Goal: Find contact information: Find contact information

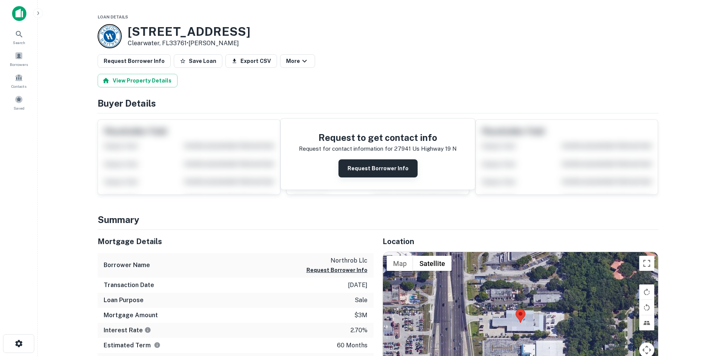
click at [360, 166] on button "Request Borrower Info" at bounding box center [377, 168] width 79 height 18
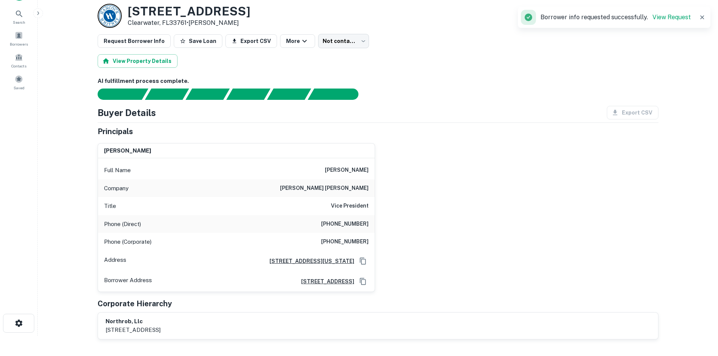
scroll to position [38, 0]
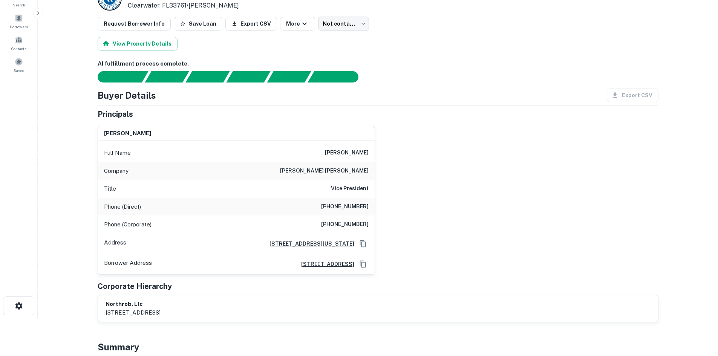
drag, startPoint x: 328, startPoint y: 154, endPoint x: 372, endPoint y: 153, distance: 43.7
click at [372, 153] on div "Full Name [PERSON_NAME]" at bounding box center [236, 153] width 277 height 18
copy h6 "john w. roberts"
drag, startPoint x: 326, startPoint y: 210, endPoint x: 371, endPoint y: 210, distance: 44.9
click at [371, 210] on div "Phone (Direct) (202) 552-5532" at bounding box center [236, 207] width 277 height 18
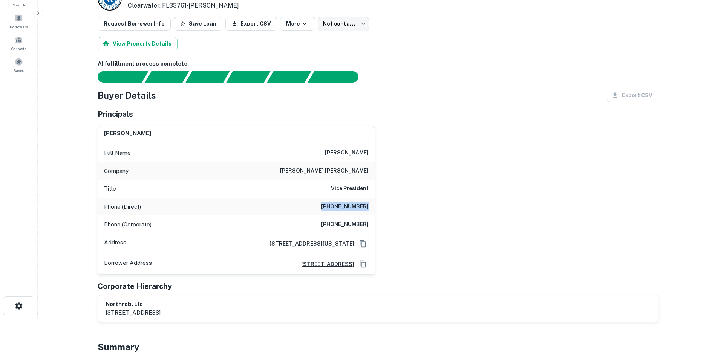
copy h6 "(202) 552-5532"
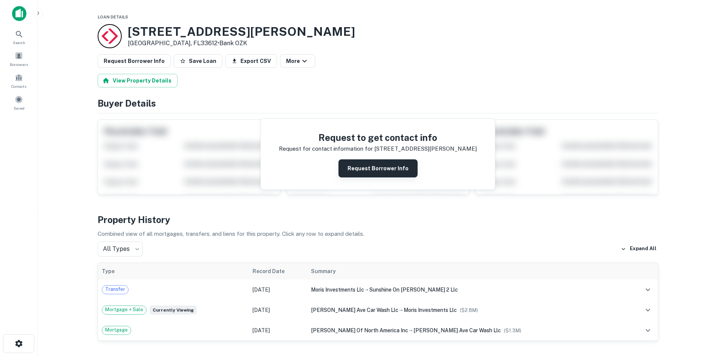
click at [364, 171] on button "Request Borrower Info" at bounding box center [377, 168] width 79 height 18
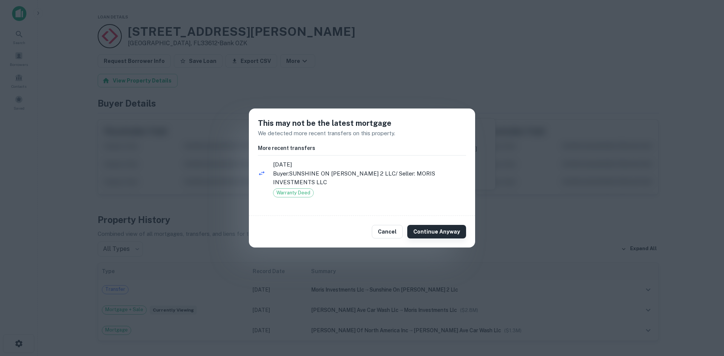
click at [424, 230] on button "Continue Anyway" at bounding box center [436, 232] width 59 height 14
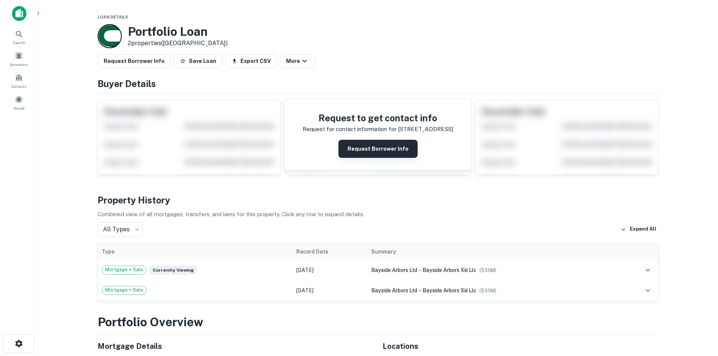
click at [381, 141] on button "Request Borrower Info" at bounding box center [377, 149] width 79 height 18
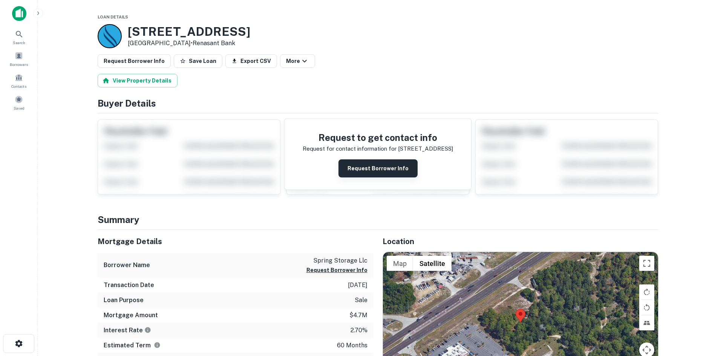
click at [362, 168] on button "Request Borrower Info" at bounding box center [377, 168] width 79 height 18
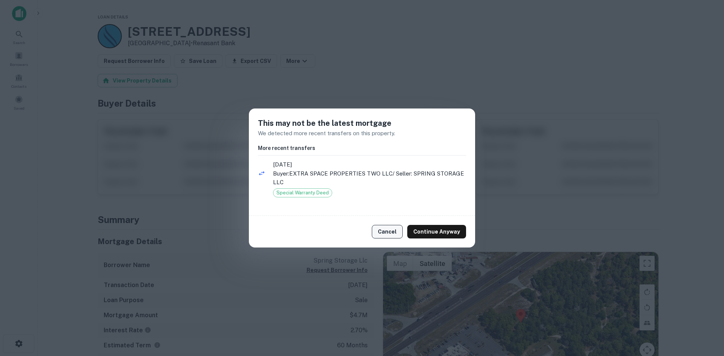
click at [394, 230] on button "Cancel" at bounding box center [387, 232] width 31 height 14
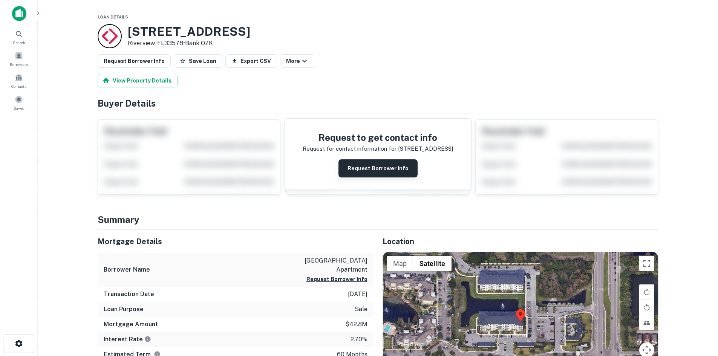
click at [363, 162] on button "Request Borrower Info" at bounding box center [377, 168] width 79 height 18
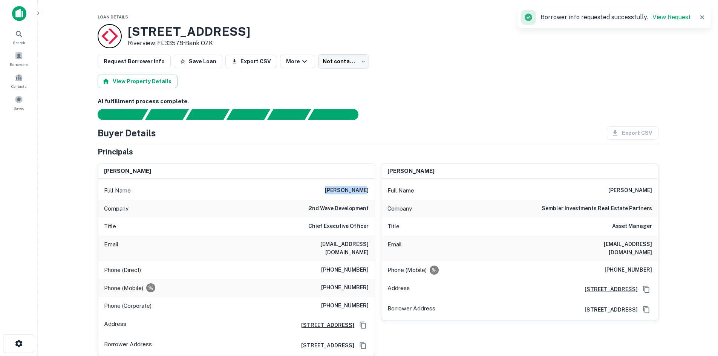
drag, startPoint x: 332, startPoint y: 192, endPoint x: 368, endPoint y: 194, distance: 36.3
click at [368, 194] on div "Full Name mark sembler" at bounding box center [236, 191] width 277 height 18
copy h6 "mark sembler"
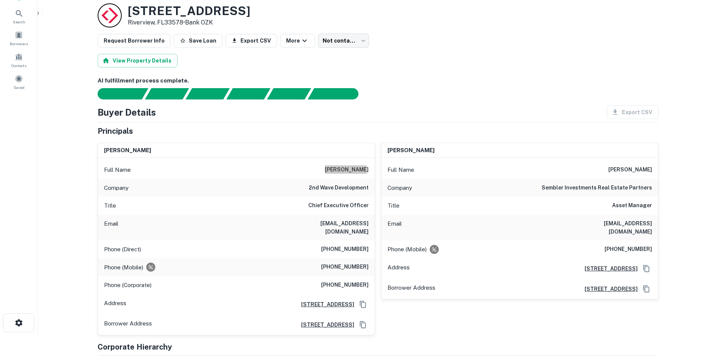
scroll to position [38, 0]
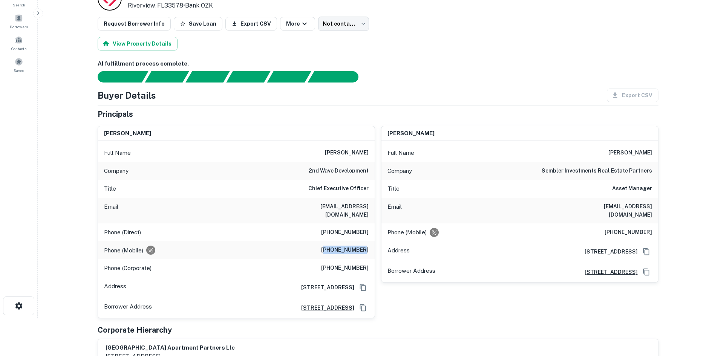
drag, startPoint x: 331, startPoint y: 251, endPoint x: 365, endPoint y: 250, distance: 33.9
click at [365, 250] on h6 "(727) 244-7144" at bounding box center [344, 250] width 47 height 9
drag, startPoint x: 340, startPoint y: 251, endPoint x: 370, endPoint y: 251, distance: 29.4
click at [370, 251] on div "Phone (Mobile) (727) 244-7144" at bounding box center [236, 250] width 277 height 18
copy h6 "(727) 244-7144"
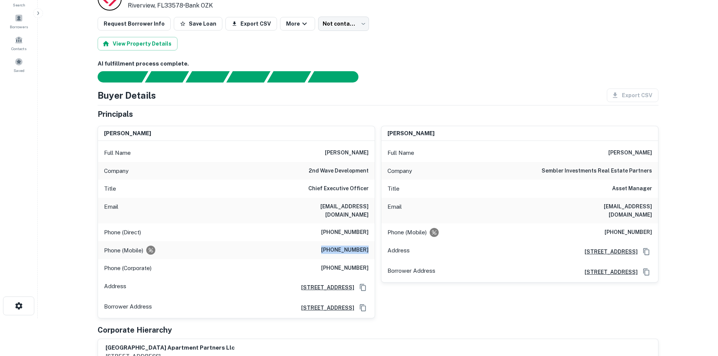
drag, startPoint x: 278, startPoint y: 208, endPoint x: 367, endPoint y: 219, distance: 90.0
click at [367, 219] on div "Email msembler@2ndwavedevelopment.com" at bounding box center [236, 211] width 277 height 26
copy h6 "msembler@2ndwavedevelopment.com"
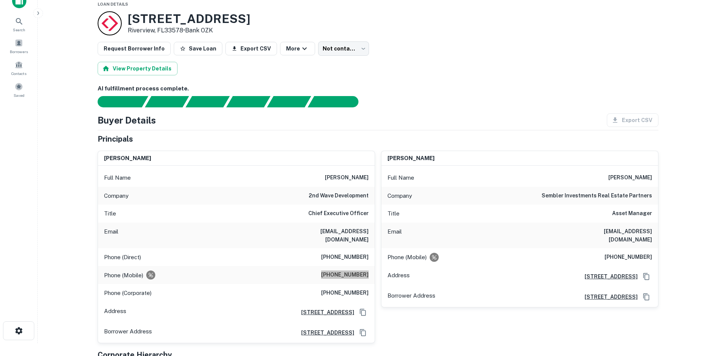
scroll to position [0, 0]
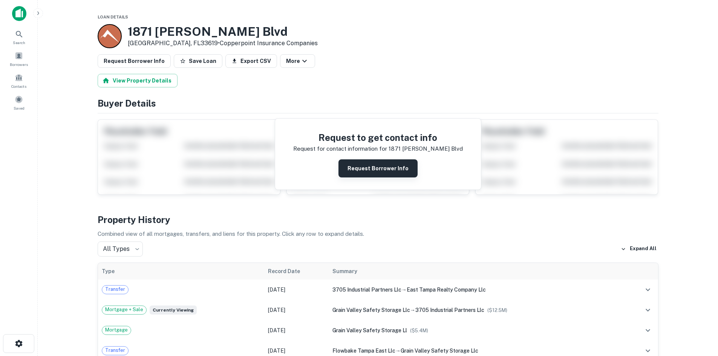
click at [398, 160] on button "Request Borrower Info" at bounding box center [377, 168] width 79 height 18
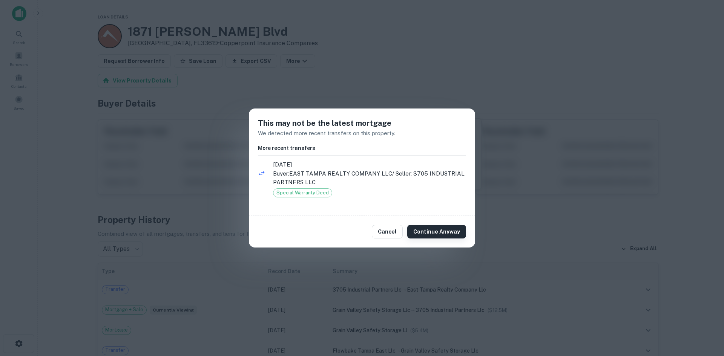
click at [430, 229] on button "Continue Anyway" at bounding box center [436, 232] width 59 height 14
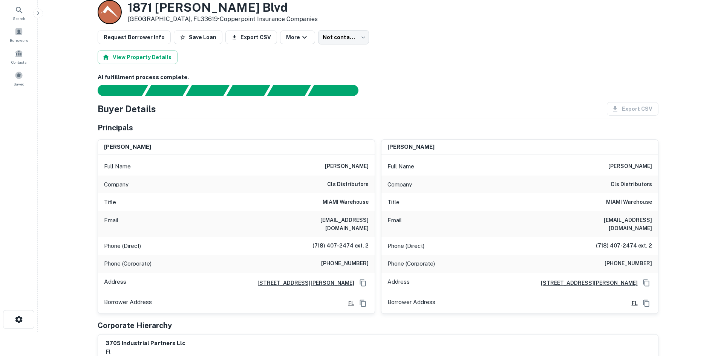
scroll to position [38, 0]
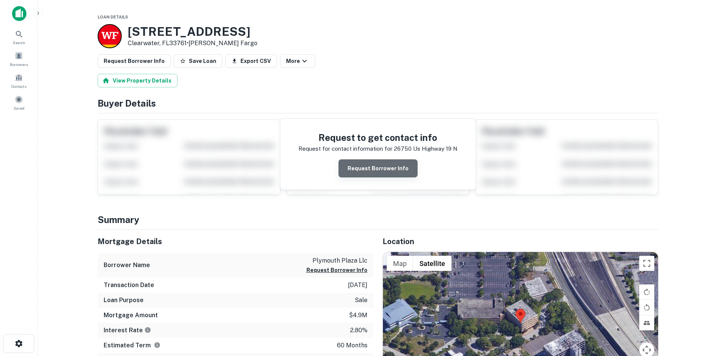
click at [400, 171] on button "Request Borrower Info" at bounding box center [377, 168] width 79 height 18
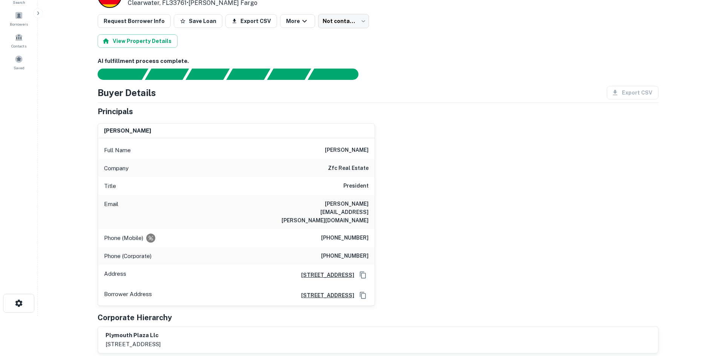
scroll to position [38, 0]
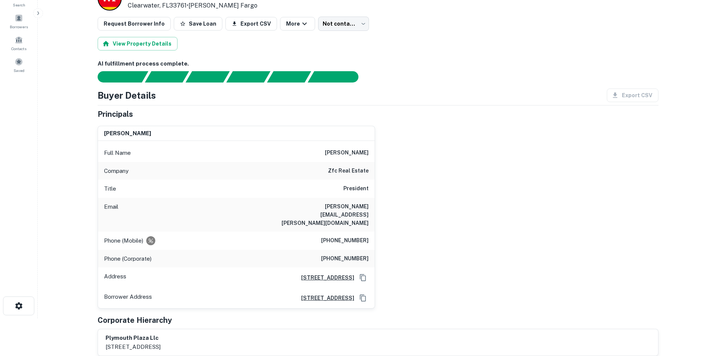
drag, startPoint x: 318, startPoint y: 154, endPoint x: 369, endPoint y: 157, distance: 50.6
click at [369, 157] on div "Full Name zev freidus freidus" at bounding box center [236, 153] width 277 height 18
click at [319, 157] on div "Full Name zev freidus freidus" at bounding box center [236, 153] width 277 height 18
drag, startPoint x: 317, startPoint y: 152, endPoint x: 349, endPoint y: 156, distance: 31.5
click at [349, 156] on div "Full Name zev freidus freidus" at bounding box center [236, 153] width 277 height 18
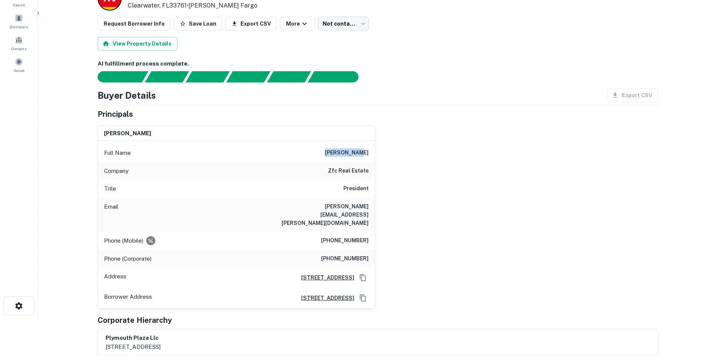
copy h6 "zev freidus"
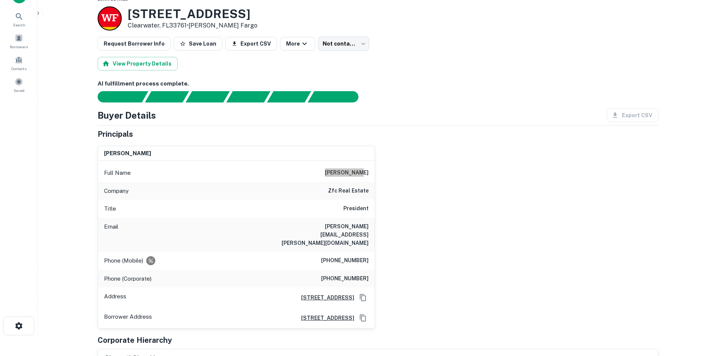
scroll to position [0, 0]
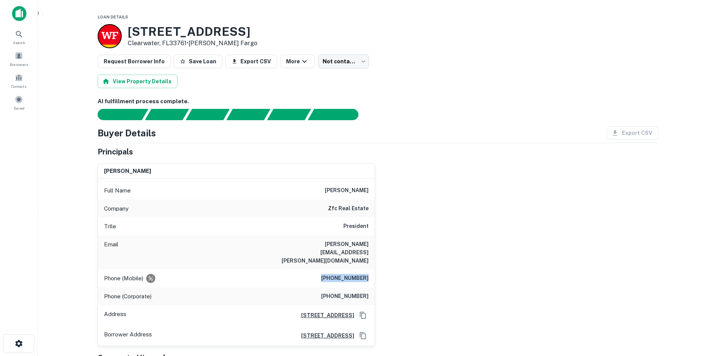
drag, startPoint x: 329, startPoint y: 262, endPoint x: 371, endPoint y: 262, distance: 41.5
click at [371, 269] on div "Phone (Mobile) (561) 843-6254" at bounding box center [236, 278] width 277 height 18
copy h6 "(561) 843-6254"
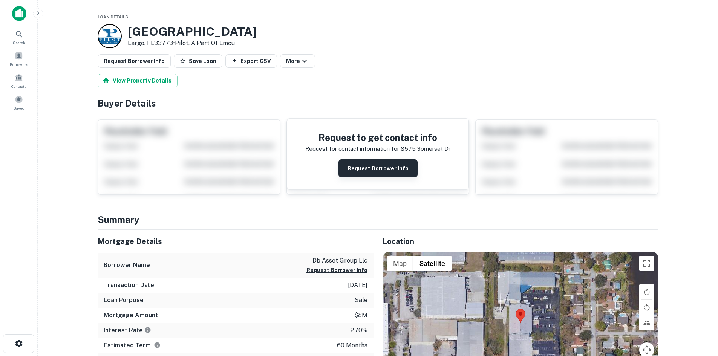
click at [360, 170] on button "Request Borrower Info" at bounding box center [377, 168] width 79 height 18
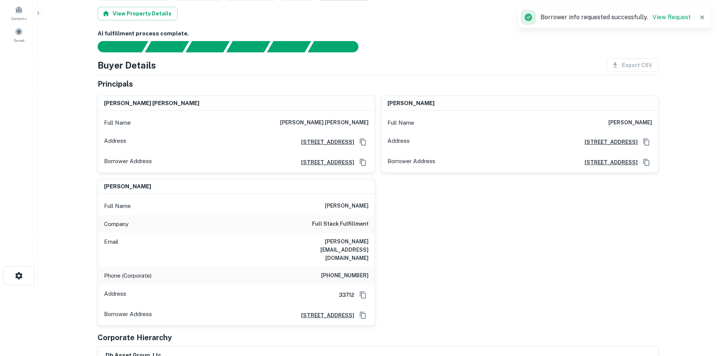
scroll to position [75, 0]
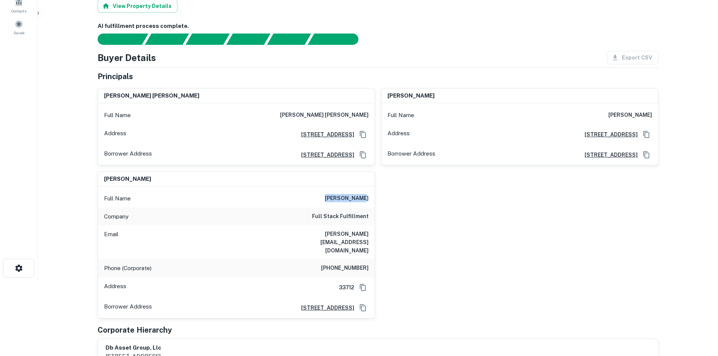
drag, startPoint x: 329, startPoint y: 202, endPoint x: 384, endPoint y: 202, distance: 55.0
click at [384, 202] on div "gary cjr dambach Full Name gary cjr dambach Address 3749 42nd Ave S, St Petersb…" at bounding box center [375, 200] width 567 height 236
copy h6 "todd dambach"
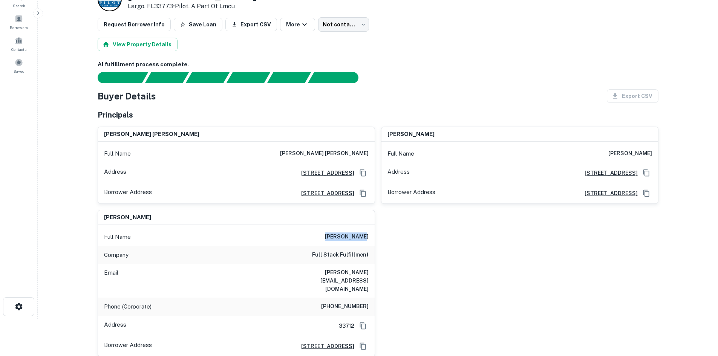
scroll to position [0, 0]
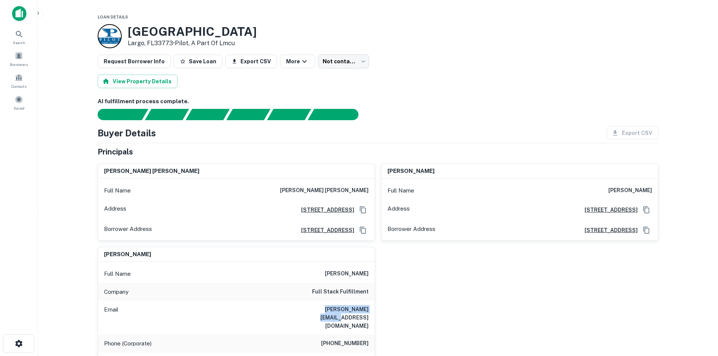
drag, startPoint x: 314, startPoint y: 311, endPoint x: 375, endPoint y: 313, distance: 61.5
click at [375, 313] on div "gary cjr dambach Full Name gary cjr dambach Address 3749 42nd Ave S, St Petersb…" at bounding box center [375, 276] width 567 height 236
copy h6 "todd@fullstackfs.com"
click at [453, 295] on div "gary cjr dambach Full Name gary cjr dambach Address 3749 42nd Ave S, St Petersb…" at bounding box center [375, 276] width 567 height 236
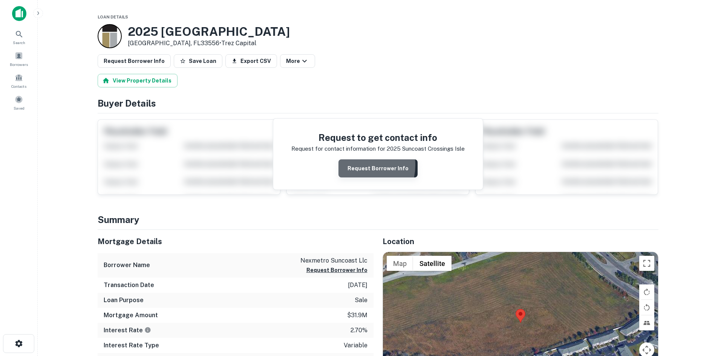
click at [357, 166] on button "Request Borrower Info" at bounding box center [377, 168] width 79 height 18
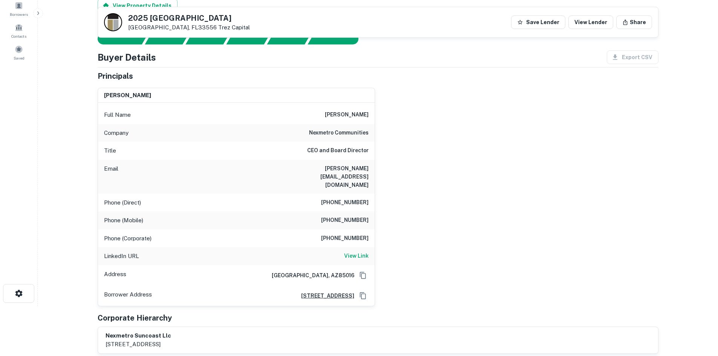
scroll to position [38, 0]
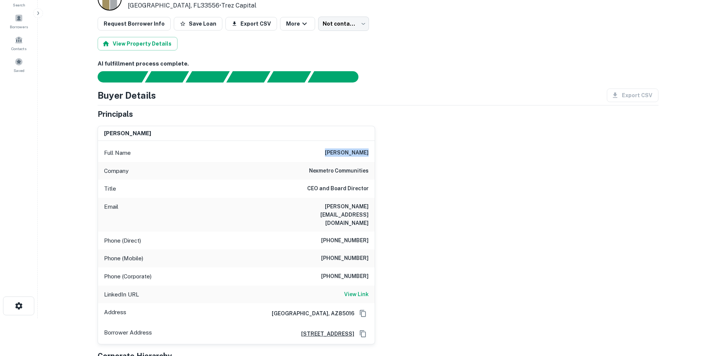
drag, startPoint x: 331, startPoint y: 150, endPoint x: 386, endPoint y: 158, distance: 56.0
click at [386, 158] on div "josh hartmann Full Name josh hartmann Company nexmetro communities Title CEO an…" at bounding box center [375, 232] width 567 height 225
copy h6 "josh hartmann"
drag, startPoint x: 331, startPoint y: 244, endPoint x: 371, endPoint y: 242, distance: 40.0
click at [371, 250] on div "Phone (Mobile) 734-865-0751" at bounding box center [236, 259] width 277 height 18
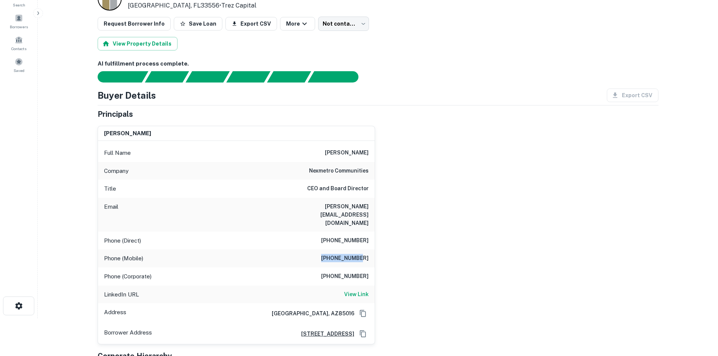
copy h6 "734-865-0751"
drag, startPoint x: 317, startPoint y: 206, endPoint x: 368, endPoint y: 210, distance: 51.8
click at [368, 210] on div "Email josh@nexmetro.com" at bounding box center [236, 215] width 277 height 34
copy h6 "josh@nexmetro.com"
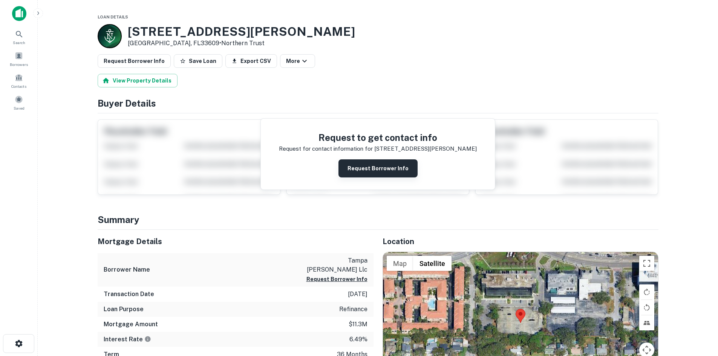
click at [390, 169] on button "Request Borrower Info" at bounding box center [377, 168] width 79 height 18
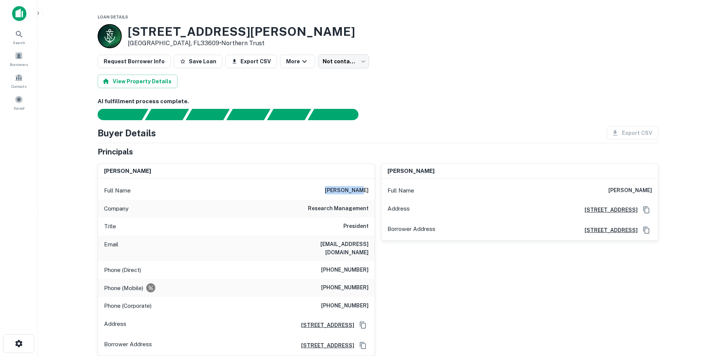
drag, startPoint x: 333, startPoint y: 188, endPoint x: 372, endPoint y: 189, distance: 39.6
click at [372, 189] on div "Full Name [PERSON_NAME]" at bounding box center [236, 191] width 277 height 18
copy h6 "[PERSON_NAME]"
click at [326, 283] on h6 "(305) 984-7757" at bounding box center [344, 287] width 47 height 9
drag, startPoint x: 326, startPoint y: 280, endPoint x: 367, endPoint y: 279, distance: 41.1
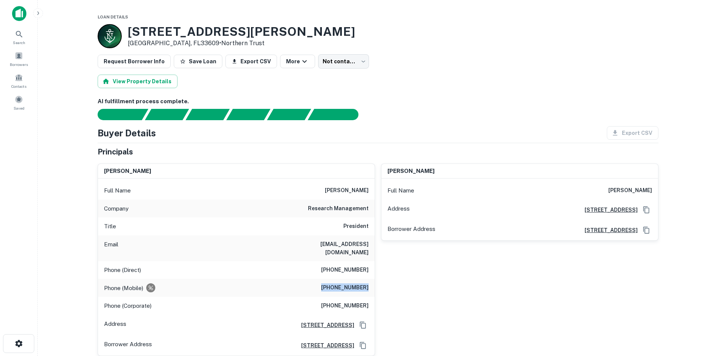
click at [367, 283] on h6 "(305) 984-7757" at bounding box center [344, 287] width 47 height 9
copy h6 "(305) 984-7757"
drag, startPoint x: 311, startPoint y: 245, endPoint x: 368, endPoint y: 247, distance: 57.0
click at [368, 247] on div "Email jmckenna@rmckb.com" at bounding box center [236, 249] width 277 height 26
copy h6 "jmckenna@rmckb.com"
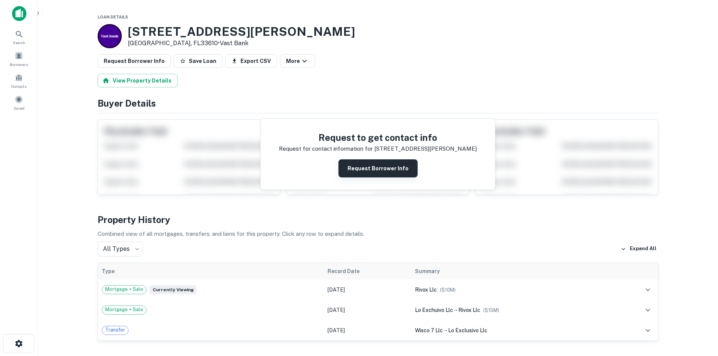
click at [384, 162] on button "Request Borrower Info" at bounding box center [377, 168] width 79 height 18
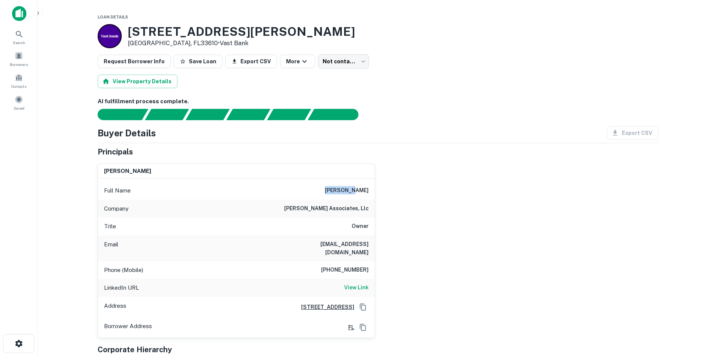
drag, startPoint x: 340, startPoint y: 191, endPoint x: 367, endPoint y: 191, distance: 26.4
click at [367, 191] on h6 "marc moyal" at bounding box center [347, 190] width 44 height 9
drag, startPoint x: 369, startPoint y: 189, endPoint x: 341, endPoint y: 188, distance: 27.9
click at [341, 188] on div "Full Name marc moyal" at bounding box center [236, 191] width 277 height 18
copy h6 "marc moyal"
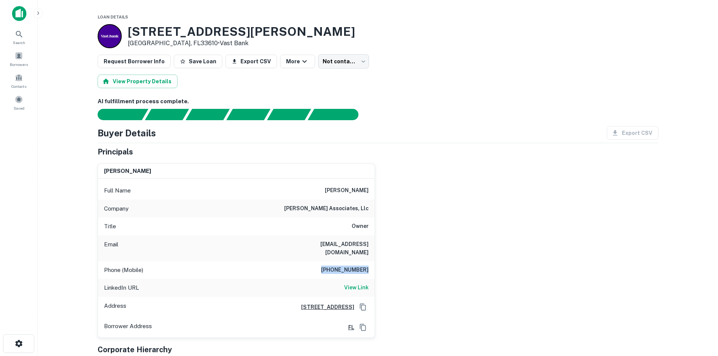
drag, startPoint x: 328, startPoint y: 262, endPoint x: 375, endPoint y: 262, distance: 47.1
click at [375, 262] on div "marc moyal Full Name marc moyal Company moyal associates, llc Title Owner Email…" at bounding box center [236, 251] width 277 height 175
copy h6 "(917) 667-2855"
click at [352, 283] on h6 "View Link" at bounding box center [356, 287] width 24 height 8
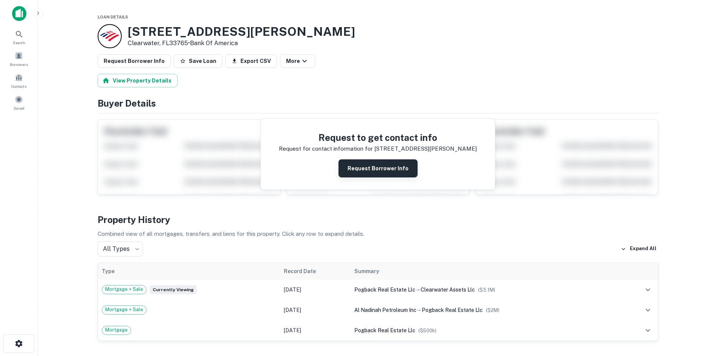
click at [400, 171] on button "Request Borrower Info" at bounding box center [377, 168] width 79 height 18
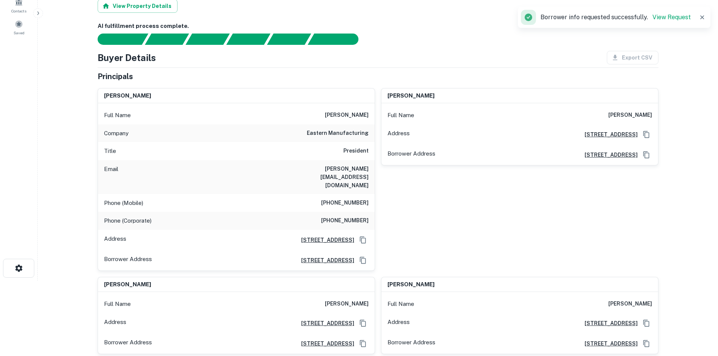
scroll to position [38, 0]
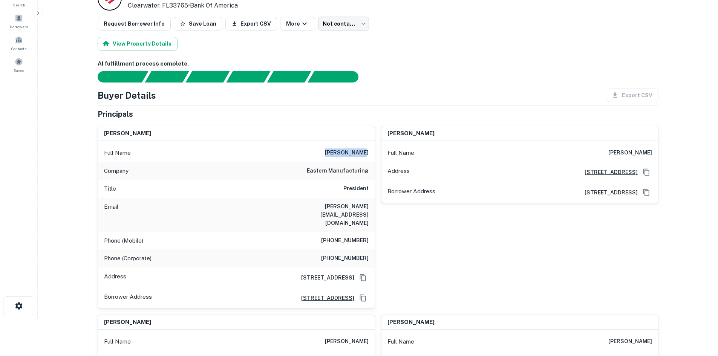
drag, startPoint x: 334, startPoint y: 153, endPoint x: 373, endPoint y: 158, distance: 39.1
click at [373, 158] on div "Full Name james brewer" at bounding box center [236, 153] width 277 height 18
copy h6 "james brewer"
drag, startPoint x: 325, startPoint y: 233, endPoint x: 373, endPoint y: 234, distance: 48.3
click at [373, 234] on div "Phone (Mobile) (918) 557-7519" at bounding box center [236, 241] width 277 height 18
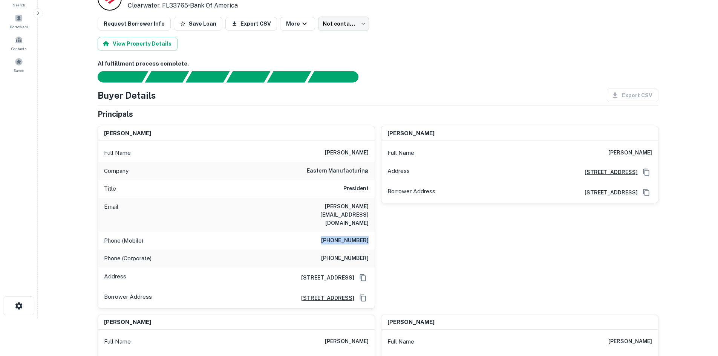
copy h6 "(918) 557-7519"
drag, startPoint x: 279, startPoint y: 208, endPoint x: 368, endPoint y: 218, distance: 89.9
click at [368, 218] on h6 "james@easternmanufacturinginc.com" at bounding box center [323, 214] width 90 height 25
copy h6 "james@easternmanufacturinginc.com"
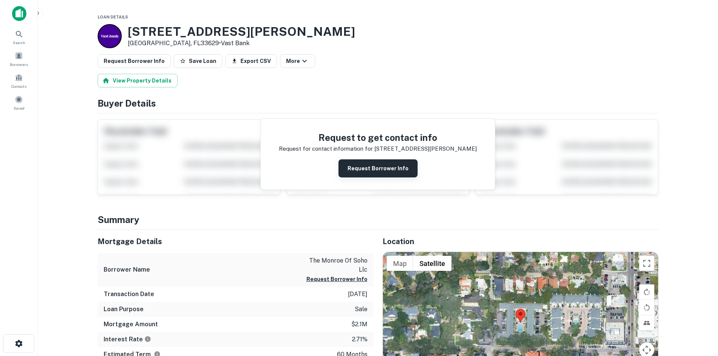
click at [365, 167] on button "Request Borrower Info" at bounding box center [377, 168] width 79 height 18
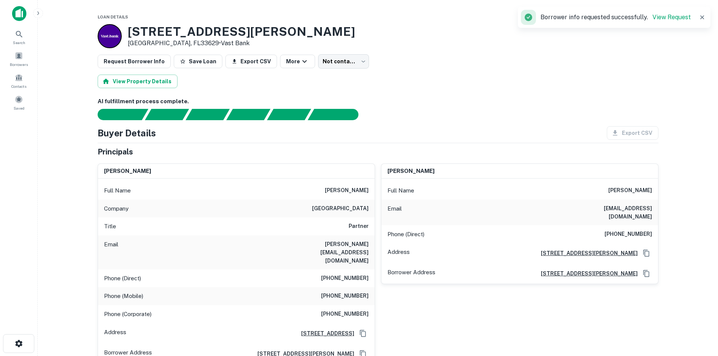
scroll to position [38, 0]
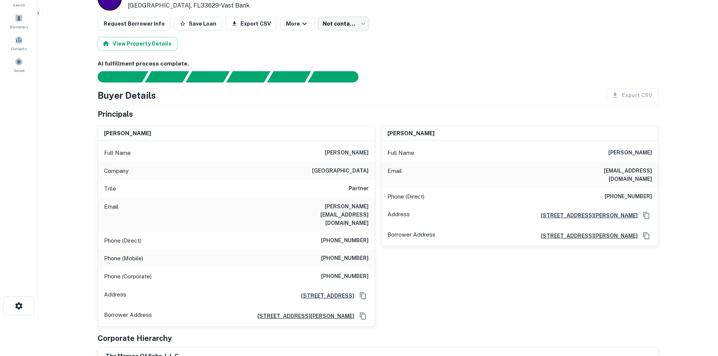
drag, startPoint x: 324, startPoint y: 153, endPoint x: 368, endPoint y: 154, distance: 44.1
click at [368, 154] on h6 "[PERSON_NAME]" at bounding box center [347, 153] width 44 height 9
drag, startPoint x: 307, startPoint y: 162, endPoint x: 326, endPoint y: 154, distance: 21.0
click at [307, 161] on div "Full Name [PERSON_NAME] Company franklin street Title Partner Email [PERSON_NAM…" at bounding box center [236, 233] width 277 height 185
click at [320, 152] on div "Full Name [PERSON_NAME]" at bounding box center [236, 153] width 277 height 18
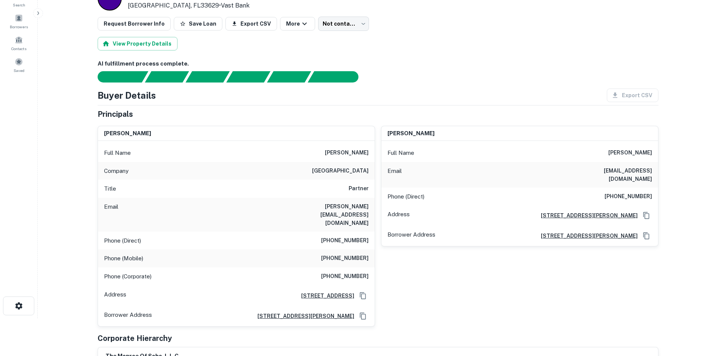
drag, startPoint x: 321, startPoint y: 152, endPoint x: 369, endPoint y: 155, distance: 48.3
click at [369, 155] on div "Full Name [PERSON_NAME]" at bounding box center [236, 153] width 277 height 18
copy h6 "[PERSON_NAME]"
drag, startPoint x: 326, startPoint y: 242, endPoint x: 369, endPoint y: 241, distance: 42.6
click at [369, 250] on div "Phone (Mobile) [PHONE_NUMBER]" at bounding box center [236, 259] width 277 height 18
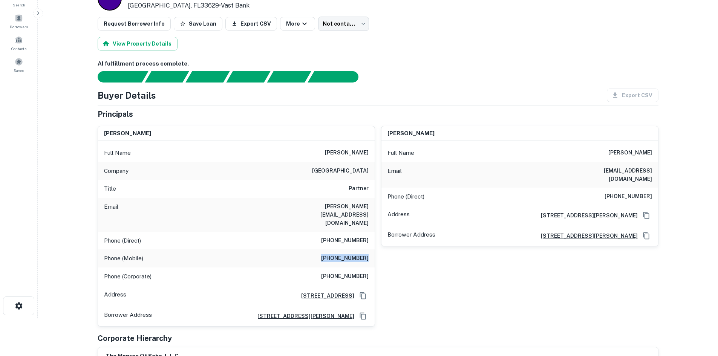
copy h6 "[PHONE_NUMBER]"
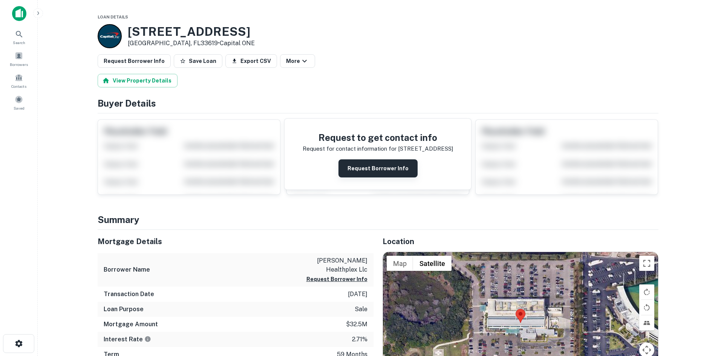
click at [368, 165] on button "Request Borrower Info" at bounding box center [377, 168] width 79 height 18
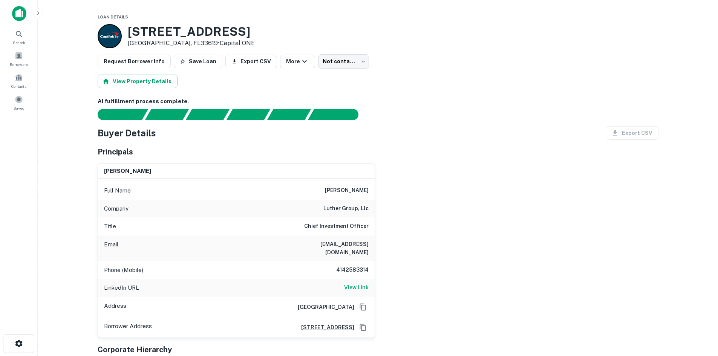
drag, startPoint x: 325, startPoint y: 190, endPoint x: 375, endPoint y: 190, distance: 50.9
click at [375, 190] on div "mark eisenmann Full Name mark eisenmann Company luther group, llc Title Chief I…" at bounding box center [375, 248] width 567 height 181
copy h6 "mark eisenmann"
drag, startPoint x: 336, startPoint y: 263, endPoint x: 369, endPoint y: 262, distance: 33.2
click at [369, 262] on div "Phone (Mobile) 4142583314" at bounding box center [236, 270] width 277 height 18
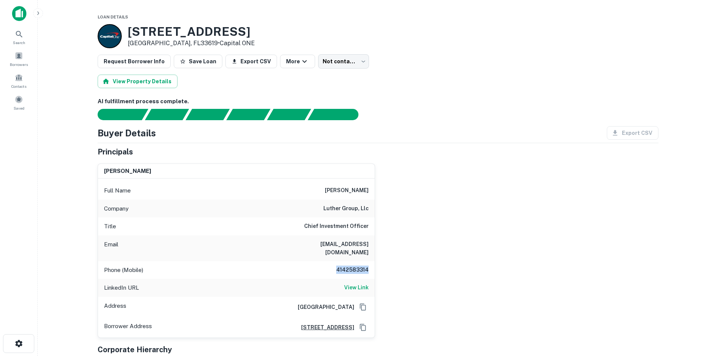
copy h6 "4142583314"
drag, startPoint x: 297, startPoint y: 245, endPoint x: 369, endPoint y: 247, distance: 71.6
click at [369, 247] on div "Email meisenmann@luthergrp.com" at bounding box center [236, 249] width 277 height 26
copy h6 "meisenmann@luthergrp.com"
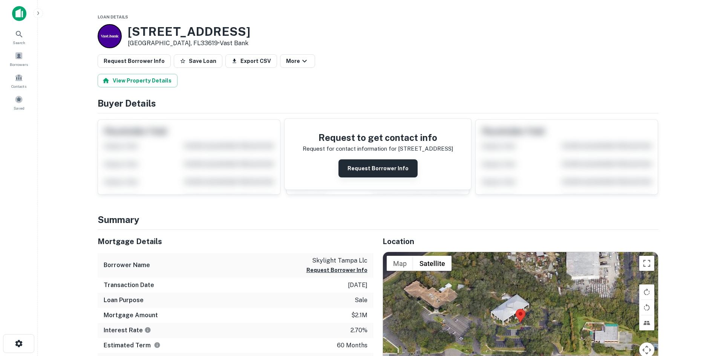
click at [385, 170] on button "Request Borrower Info" at bounding box center [377, 168] width 79 height 18
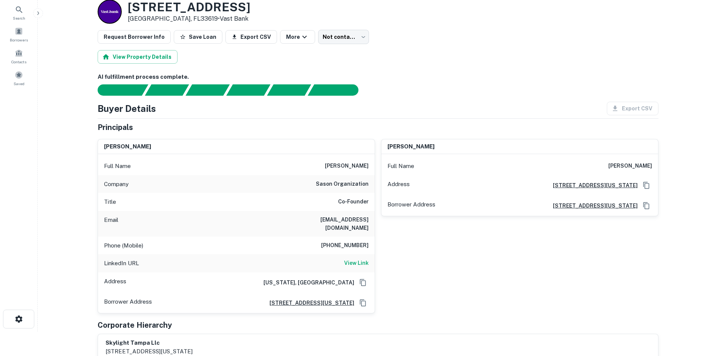
scroll to position [38, 0]
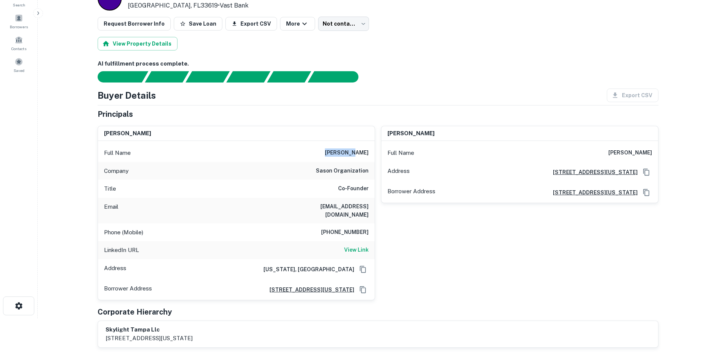
drag, startPoint x: 344, startPoint y: 153, endPoint x: 368, endPoint y: 154, distance: 23.4
click at [368, 154] on h6 "[PERSON_NAME]" at bounding box center [347, 153] width 44 height 9
copy h6 "[PERSON_NAME]"
drag, startPoint x: 331, startPoint y: 226, endPoint x: 373, endPoint y: 228, distance: 42.3
click at [373, 228] on div "Phone (Mobile) 516-903-6451" at bounding box center [236, 233] width 277 height 18
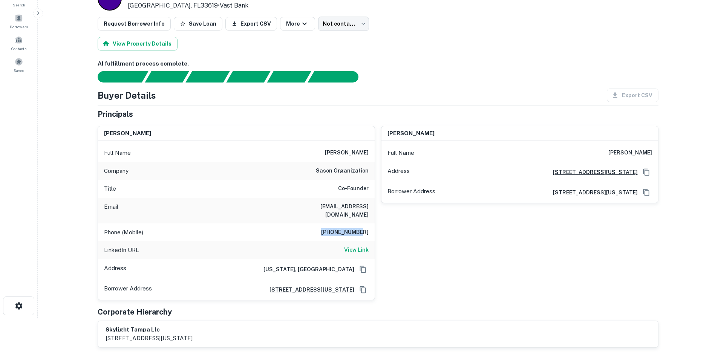
copy h6 "516-903-6451"
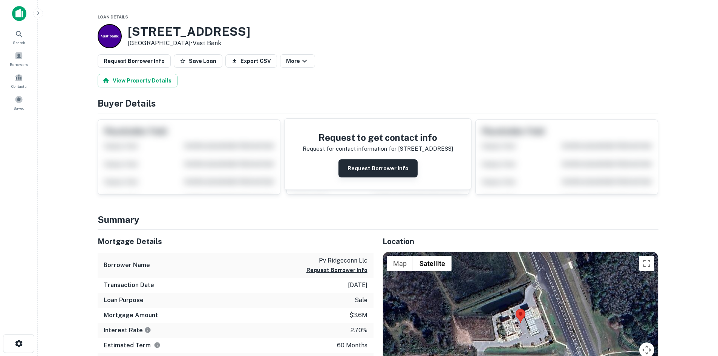
click at [412, 168] on button "Request Borrower Info" at bounding box center [377, 168] width 79 height 18
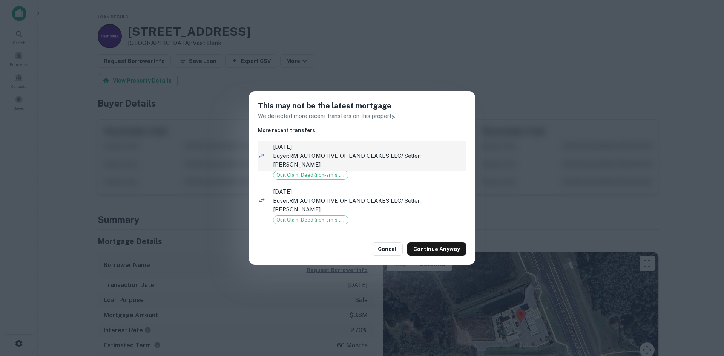
click at [392, 163] on p "Buyer: RM AUTOMOTIVE OF LAND OLAKES LLC / Seller: [PERSON_NAME]" at bounding box center [369, 161] width 193 height 18
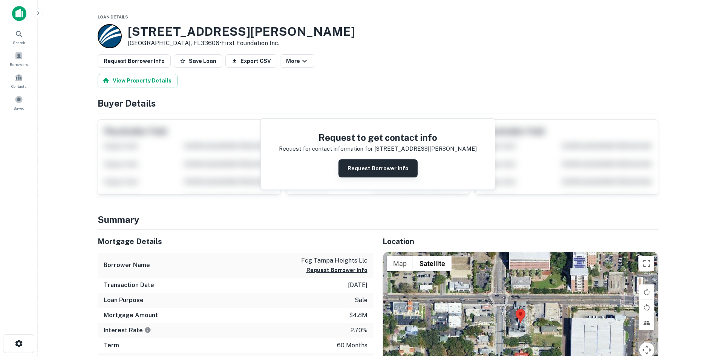
click at [360, 170] on button "Request Borrower Info" at bounding box center [377, 168] width 79 height 18
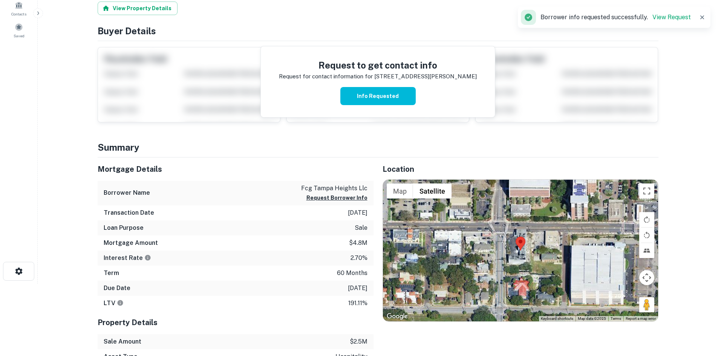
scroll to position [75, 0]
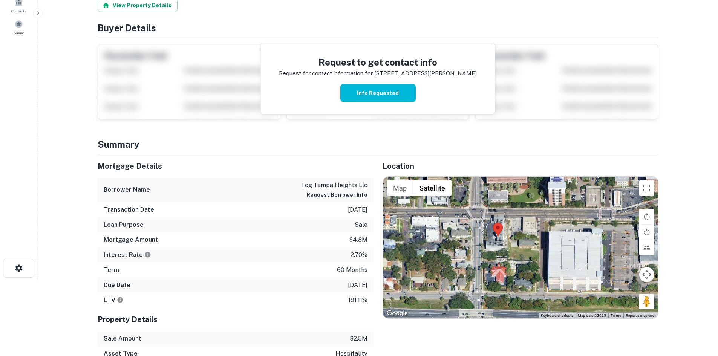
drag, startPoint x: 542, startPoint y: 261, endPoint x: 514, endPoint y: 248, distance: 30.2
click at [514, 248] on div at bounding box center [520, 248] width 275 height 142
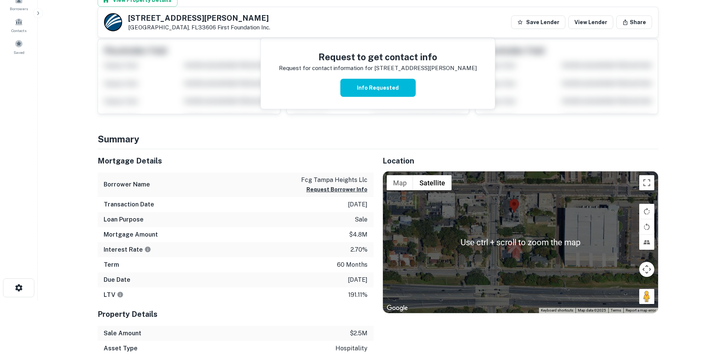
scroll to position [0, 0]
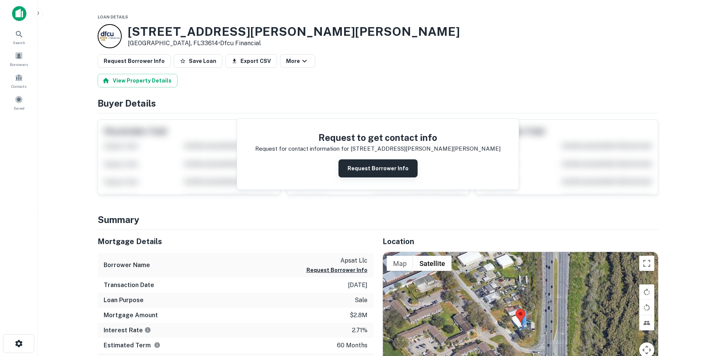
click at [372, 171] on button "Request Borrower Info" at bounding box center [377, 168] width 79 height 18
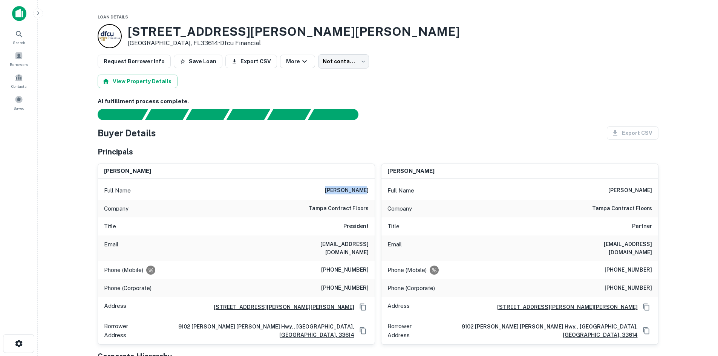
drag, startPoint x: 334, startPoint y: 188, endPoint x: 370, endPoint y: 186, distance: 36.7
click at [370, 186] on div "Full Name [PERSON_NAME]" at bounding box center [236, 191] width 277 height 18
copy h6 "[PERSON_NAME]"
drag, startPoint x: 329, startPoint y: 262, endPoint x: 368, endPoint y: 263, distance: 38.9
click at [368, 266] on h6 "[PHONE_NUMBER]" at bounding box center [344, 270] width 47 height 9
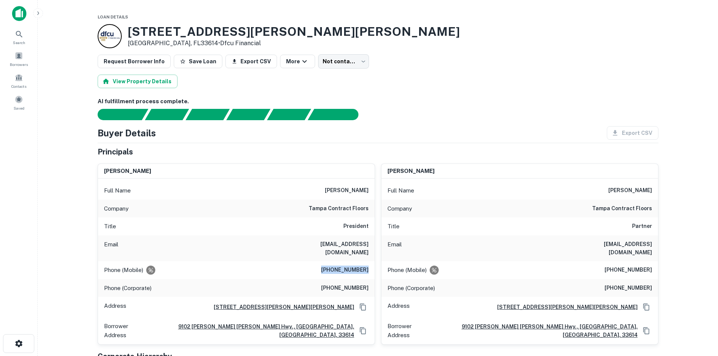
copy h6 "[PHONE_NUMBER]"
drag, startPoint x: 276, startPoint y: 245, endPoint x: 367, endPoint y: 248, distance: 91.7
click at [367, 248] on div "Email [EMAIL_ADDRESS][DOMAIN_NAME]" at bounding box center [236, 249] width 277 height 26
copy h6 "[EMAIL_ADDRESS][DOMAIN_NAME]"
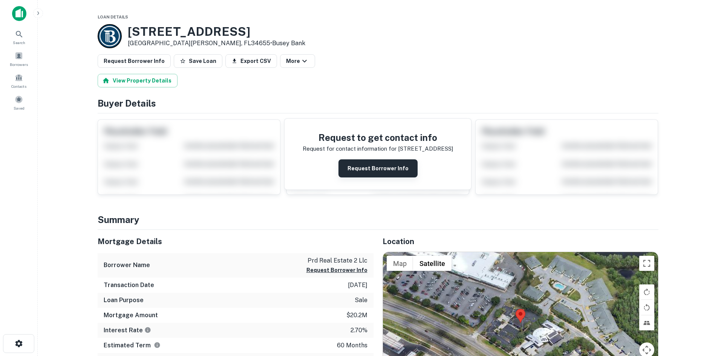
click at [371, 165] on button "Request Borrower Info" at bounding box center [377, 168] width 79 height 18
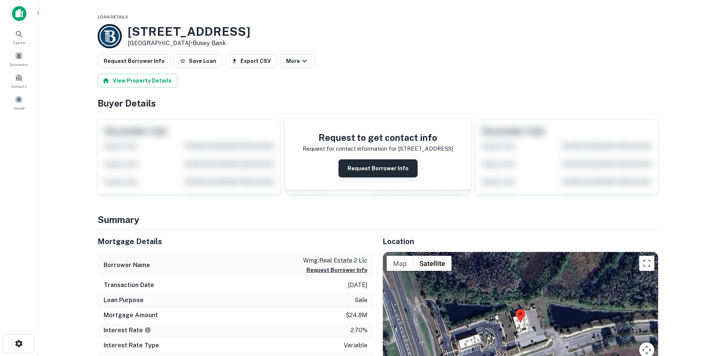
click at [393, 170] on button "Request Borrower Info" at bounding box center [377, 168] width 79 height 18
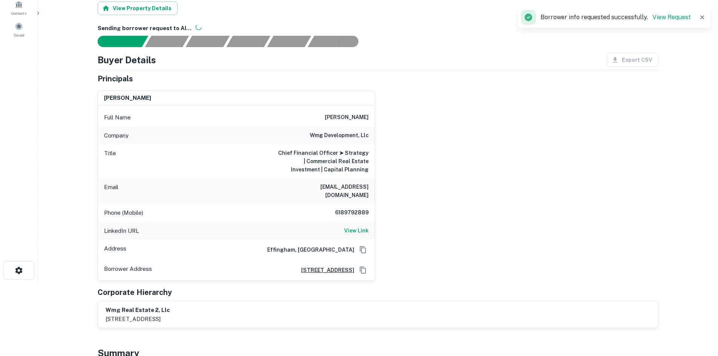
scroll to position [75, 0]
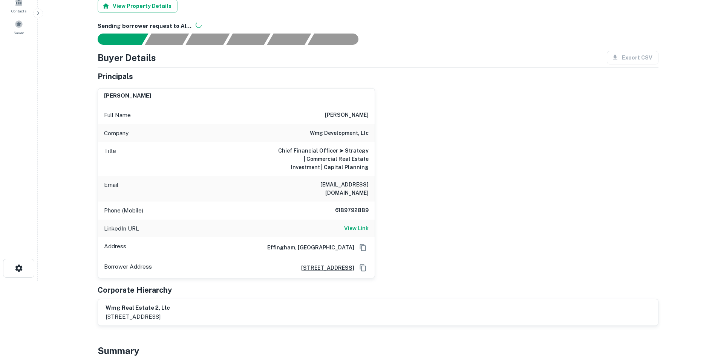
drag, startPoint x: 321, startPoint y: 115, endPoint x: 369, endPoint y: 118, distance: 47.9
click at [369, 118] on div "Full Name [PERSON_NAME]" at bounding box center [236, 115] width 277 height 18
copy h6 "[PERSON_NAME]"
drag, startPoint x: 333, startPoint y: 212, endPoint x: 368, endPoint y: 209, distance: 35.2
click at [368, 209] on h6 "6189792889" at bounding box center [345, 210] width 45 height 9
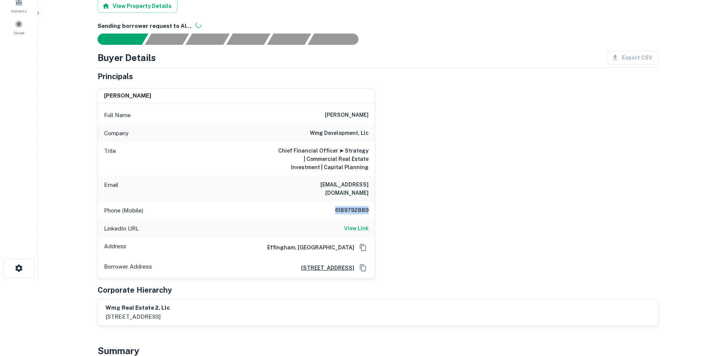
copy h6 "6189792889"
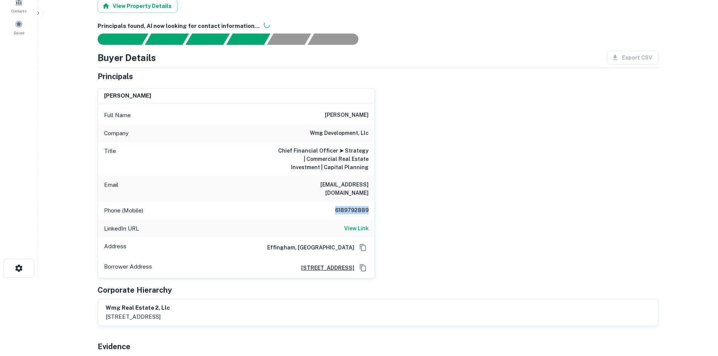
drag, startPoint x: 279, startPoint y: 185, endPoint x: 368, endPoint y: 195, distance: 89.2
click at [368, 195] on h6 "[EMAIL_ADDRESS][DOMAIN_NAME]" at bounding box center [323, 189] width 90 height 17
copy h6 "[EMAIL_ADDRESS][DOMAIN_NAME]"
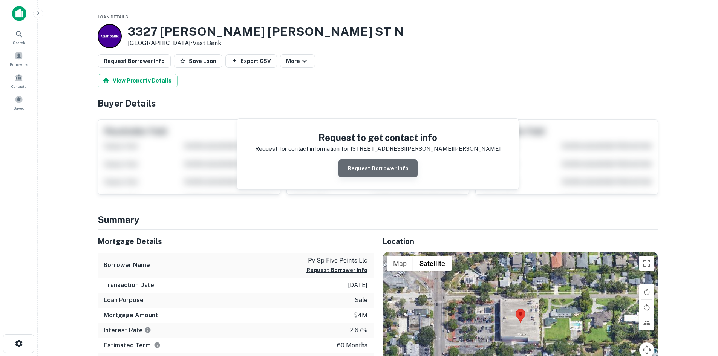
click at [395, 168] on button "Request Borrower Info" at bounding box center [377, 168] width 79 height 18
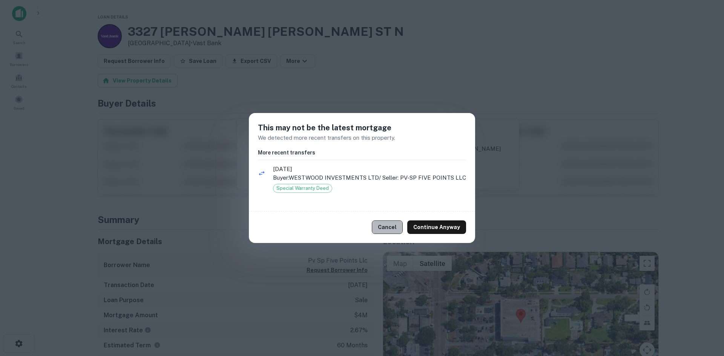
click at [400, 227] on button "Cancel" at bounding box center [387, 227] width 31 height 14
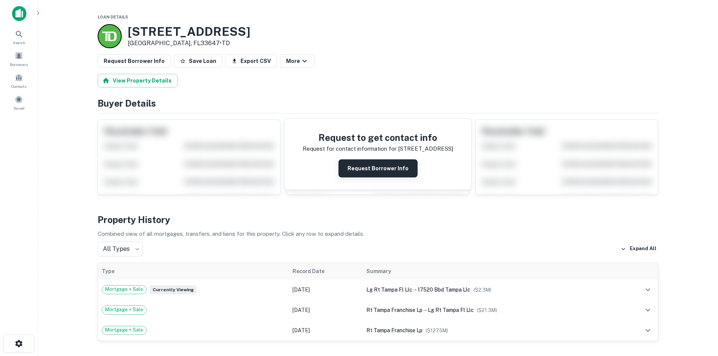
click at [367, 168] on button "Request Borrower Info" at bounding box center [377, 168] width 79 height 18
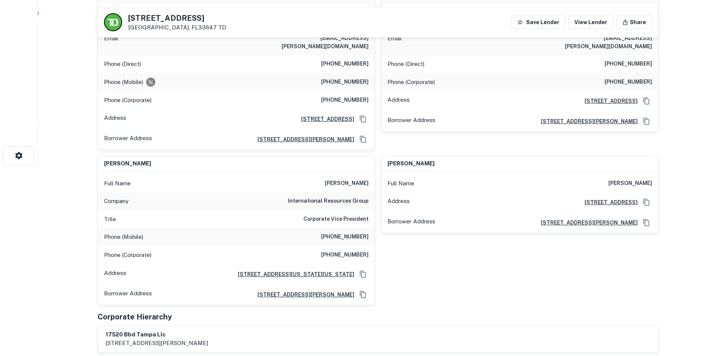
scroll to position [188, 0]
drag, startPoint x: 327, startPoint y: 175, endPoint x: 368, endPoint y: 179, distance: 41.7
click at [368, 179] on h6 "douglas a. clark" at bounding box center [347, 183] width 44 height 9
copy h6 "douglas a. clark"
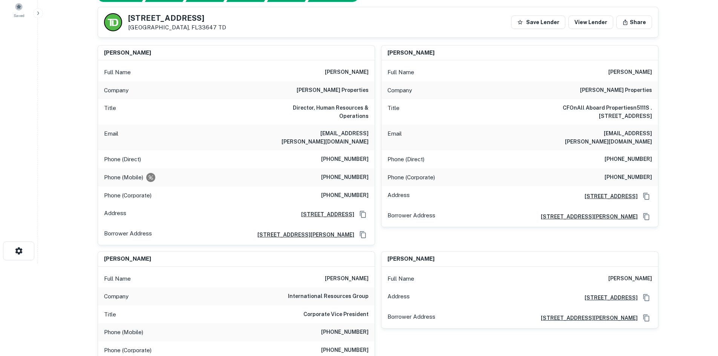
scroll to position [75, 0]
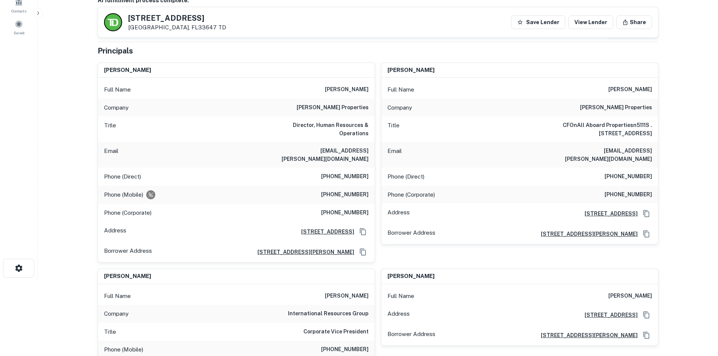
drag, startPoint x: 614, startPoint y: 87, endPoint x: 657, endPoint y: 91, distance: 43.5
click at [657, 91] on div "Full Name michael polito" at bounding box center [519, 90] width 277 height 18
copy h6 "michael polito"
drag, startPoint x: 608, startPoint y: 171, endPoint x: 654, endPoint y: 171, distance: 46.0
click at [654, 171] on div "Phone (Direct) (386) 236-1946" at bounding box center [519, 177] width 277 height 18
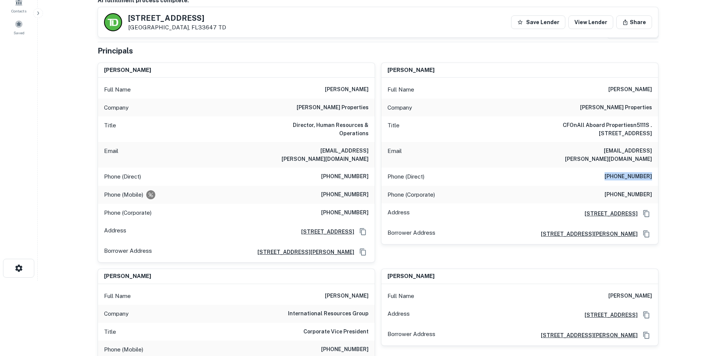
copy h6 "(386) 236-1946"
drag, startPoint x: 576, startPoint y: 151, endPoint x: 652, endPoint y: 149, distance: 75.8
click at [652, 149] on div "Email mpolito@clark-properties.com" at bounding box center [519, 155] width 277 height 26
copy h6 "mpolito@clark-properties.com"
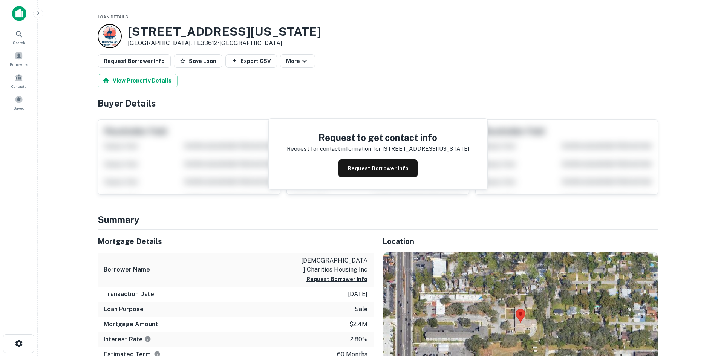
drag, startPoint x: 362, startPoint y: 176, endPoint x: 365, endPoint y: 172, distance: 5.1
click at [364, 176] on button "Request Borrower Info" at bounding box center [377, 168] width 79 height 18
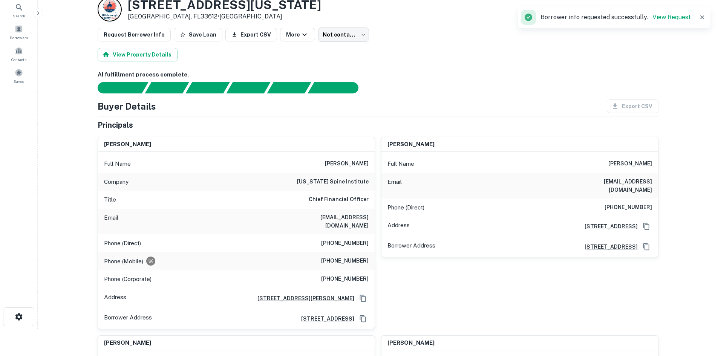
scroll to position [38, 0]
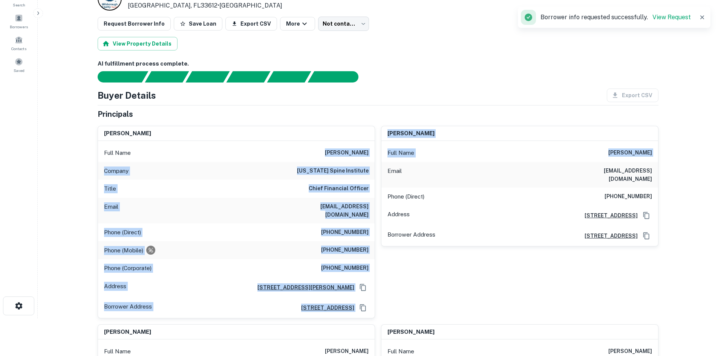
drag, startPoint x: 323, startPoint y: 156, endPoint x: 380, endPoint y: 162, distance: 57.6
click at [380, 162] on div "[PERSON_NAME] Full Name [PERSON_NAME] Company [US_STATE] spine institute Title …" at bounding box center [375, 300] width 567 height 361
click at [380, 162] on div "[PERSON_NAME] Full Name [PERSON_NAME] Email [EMAIL_ADDRESS][DOMAIN_NAME] Phone …" at bounding box center [516, 219] width 283 height 199
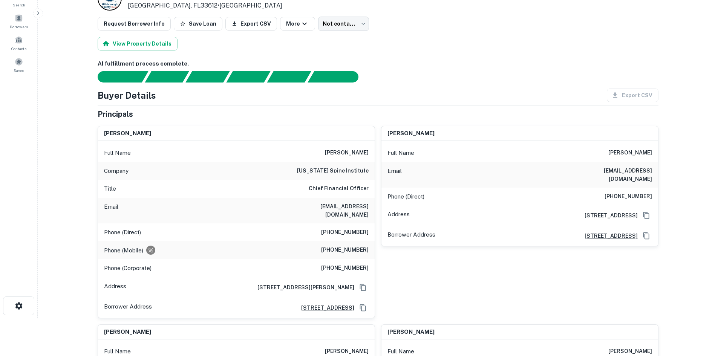
drag, startPoint x: 326, startPoint y: 152, endPoint x: 368, endPoint y: 152, distance: 41.8
click at [368, 152] on div "Full Name [PERSON_NAME]" at bounding box center [236, 153] width 277 height 18
copy h6 "[PERSON_NAME]"
drag, startPoint x: 328, startPoint y: 240, endPoint x: 369, endPoint y: 242, distance: 41.5
click at [369, 242] on div "Phone (Mobile) [PHONE_NUMBER]" at bounding box center [236, 250] width 277 height 18
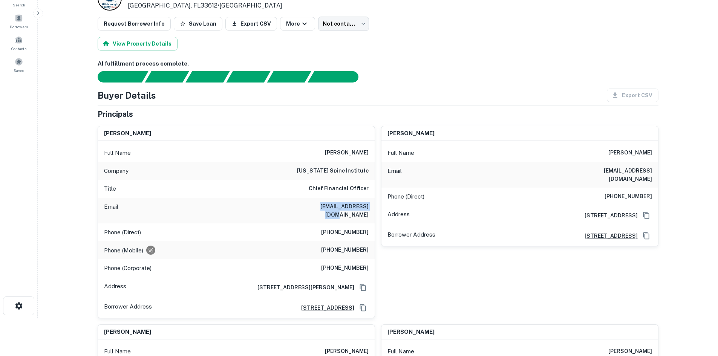
drag, startPoint x: 313, startPoint y: 207, endPoint x: 371, endPoint y: 210, distance: 57.7
click at [371, 210] on div "Email [EMAIL_ADDRESS][DOMAIN_NAME]" at bounding box center [236, 211] width 277 height 26
copy h6 "[EMAIL_ADDRESS][DOMAIN_NAME]"
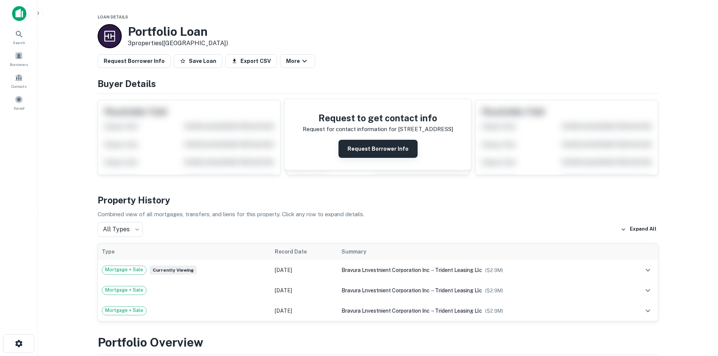
click at [375, 152] on button "Request Borrower Info" at bounding box center [377, 149] width 79 height 18
